Goal: Information Seeking & Learning: Learn about a topic

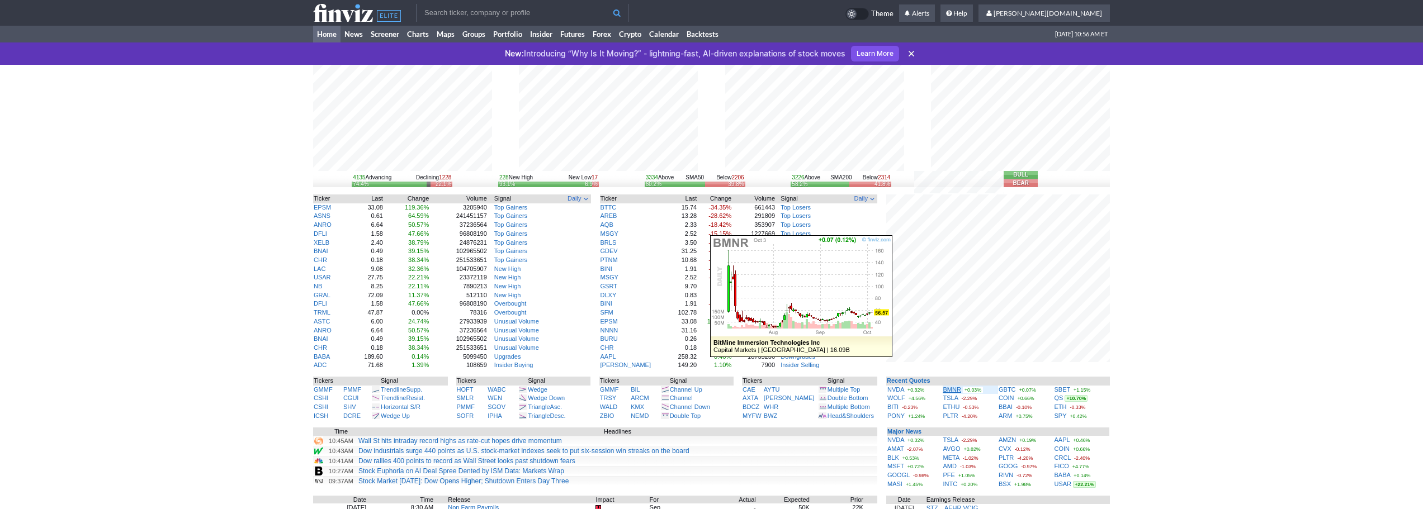
click at [950, 389] on link "BMNR" at bounding box center [952, 389] width 18 height 7
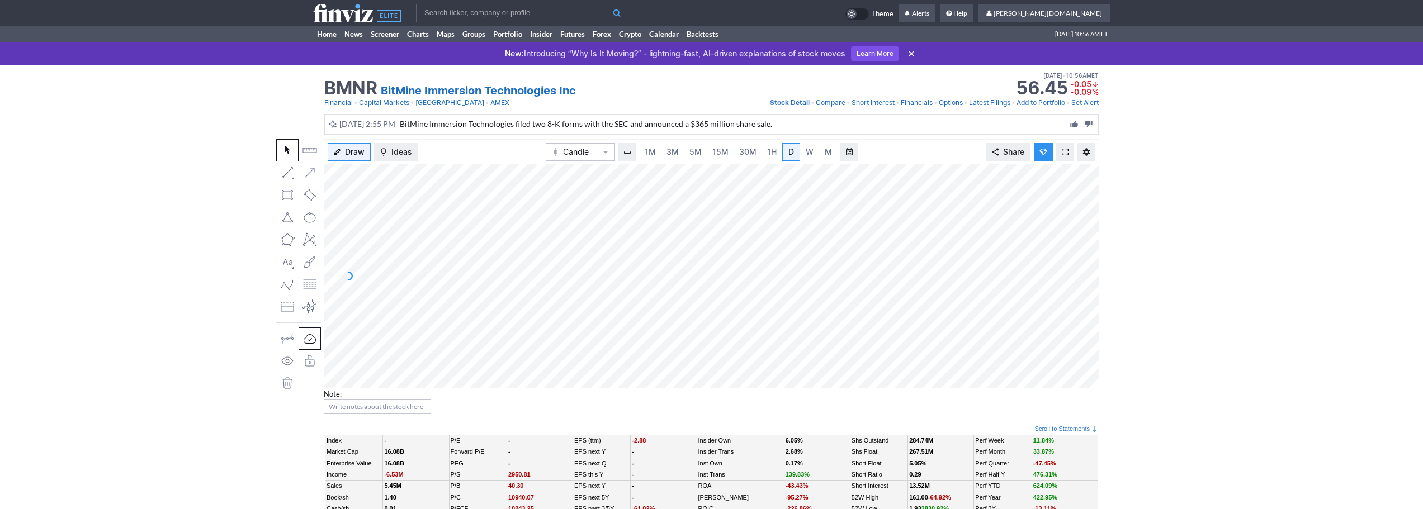
click at [1067, 158] on link at bounding box center [1065, 152] width 18 height 18
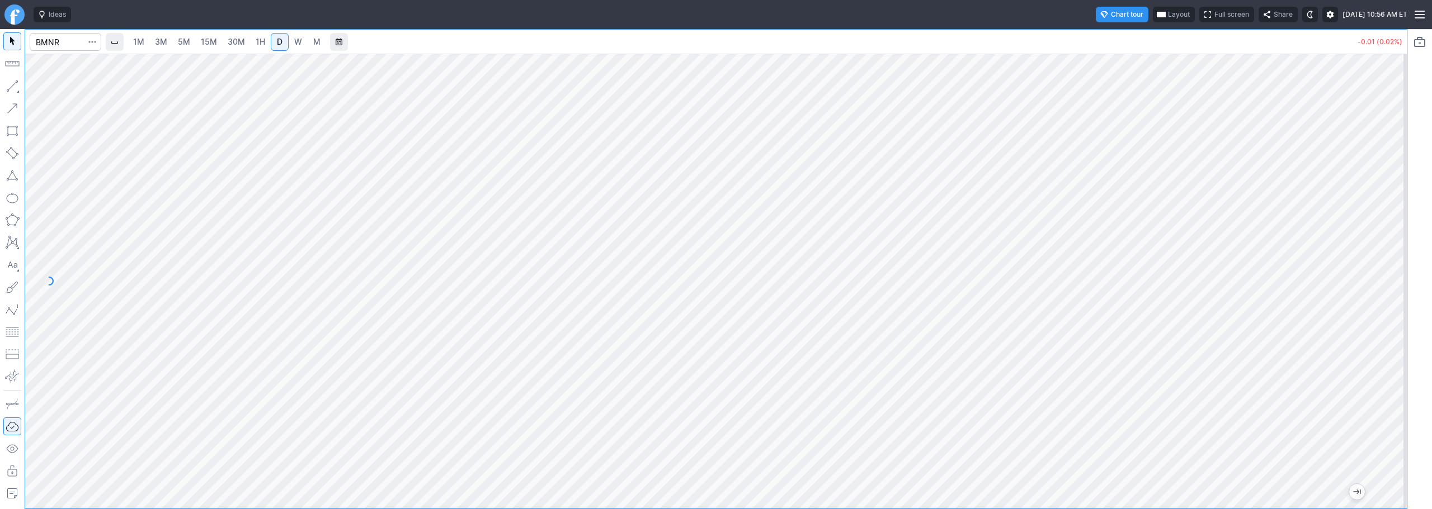
click at [297, 34] on link "W" at bounding box center [298, 42] width 18 height 18
click at [50, 41] on input "Search" at bounding box center [66, 42] width 72 height 18
type input "sbet"
click at [98, 63] on span "SharpLink Gaming Inc" at bounding box center [113, 66] width 69 height 8
click at [51, 48] on input "Search" at bounding box center [66, 42] width 72 height 18
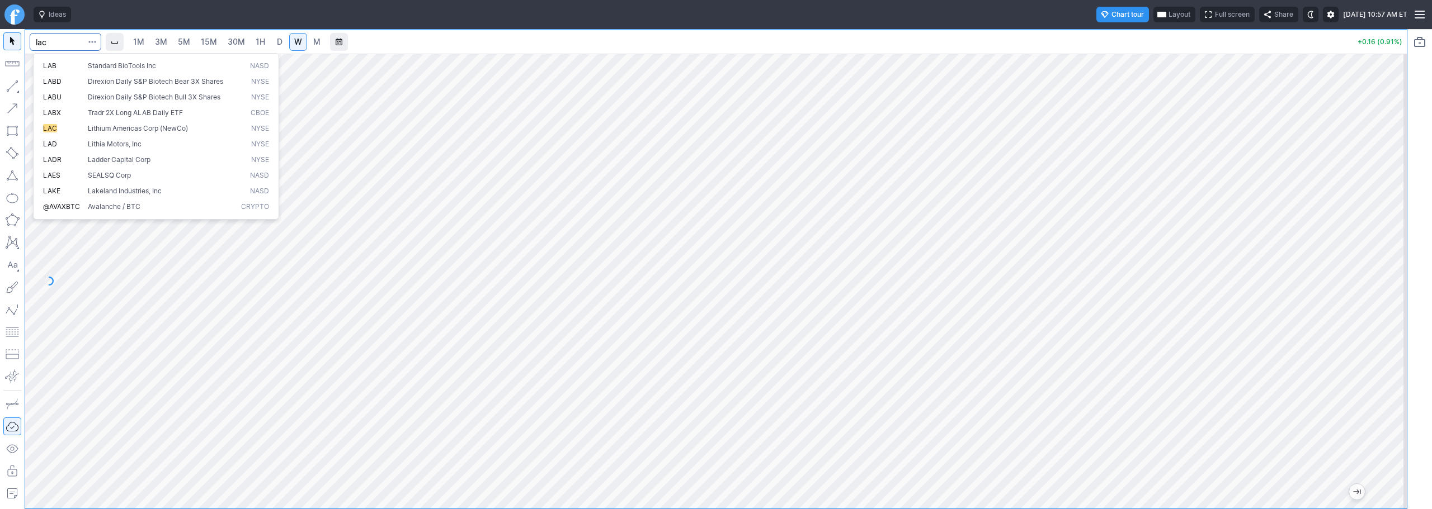
type input "lac"
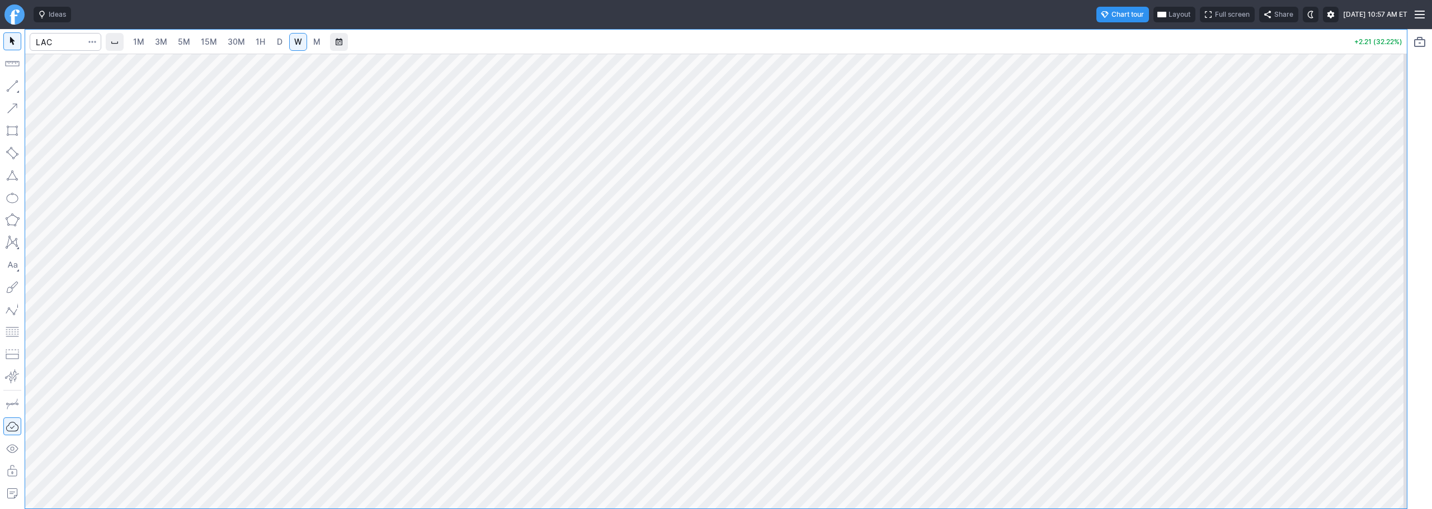
click at [161, 47] on span "3M" at bounding box center [161, 41] width 12 height 11
click at [260, 44] on span "1H" at bounding box center [261, 42] width 10 height 10
click at [294, 39] on link "W" at bounding box center [298, 42] width 18 height 18
